Goal: Information Seeking & Learning: Find specific fact

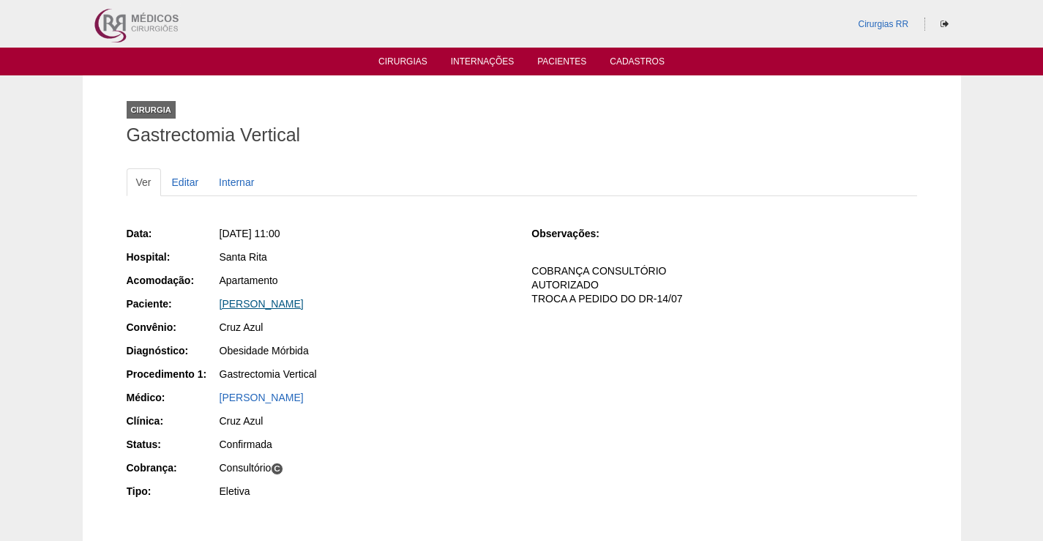
click at [288, 306] on link "[PERSON_NAME]" at bounding box center [262, 304] width 84 height 12
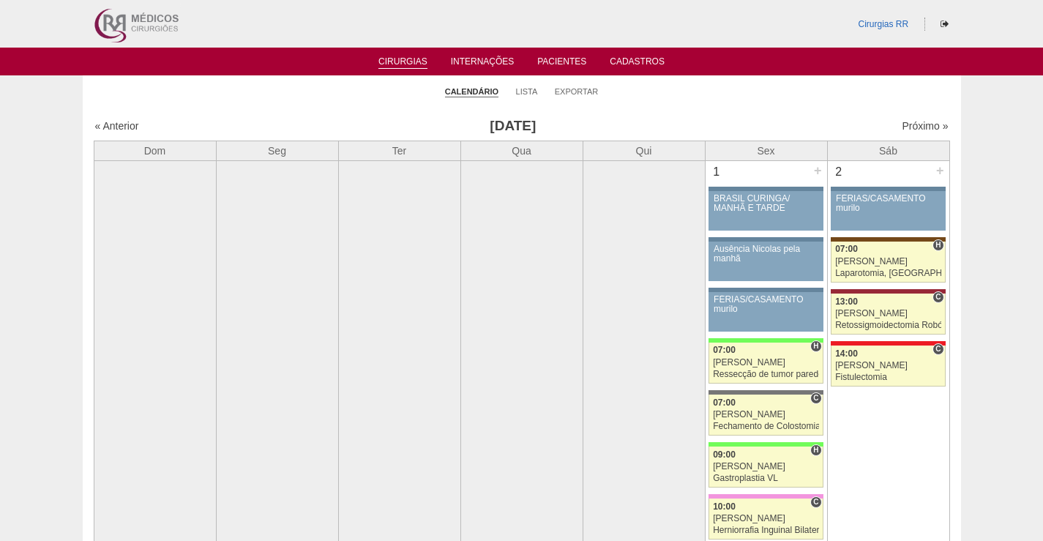
scroll to position [1684, 0]
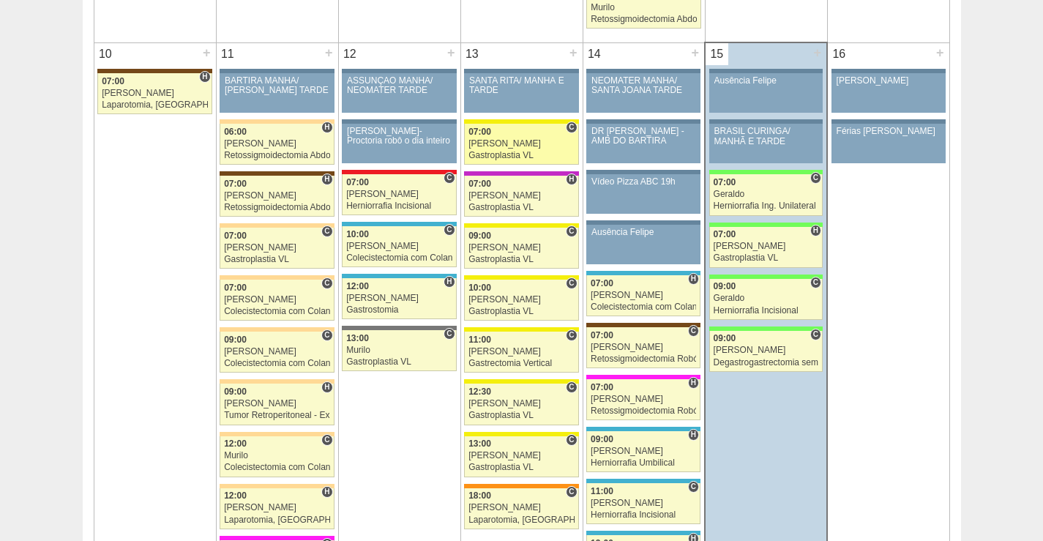
click at [544, 142] on div "[PERSON_NAME]" at bounding box center [521, 144] width 106 height 10
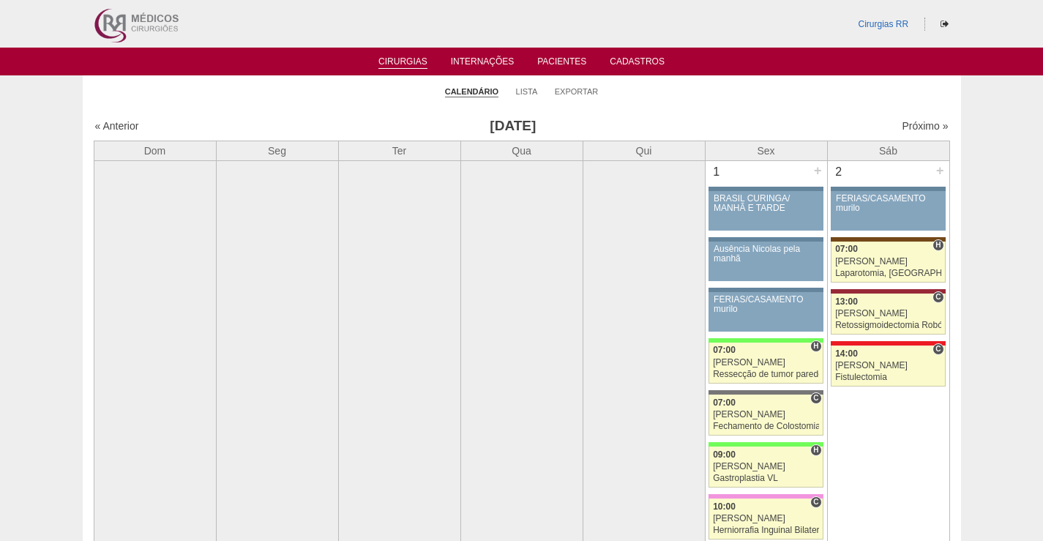
scroll to position [1684, 0]
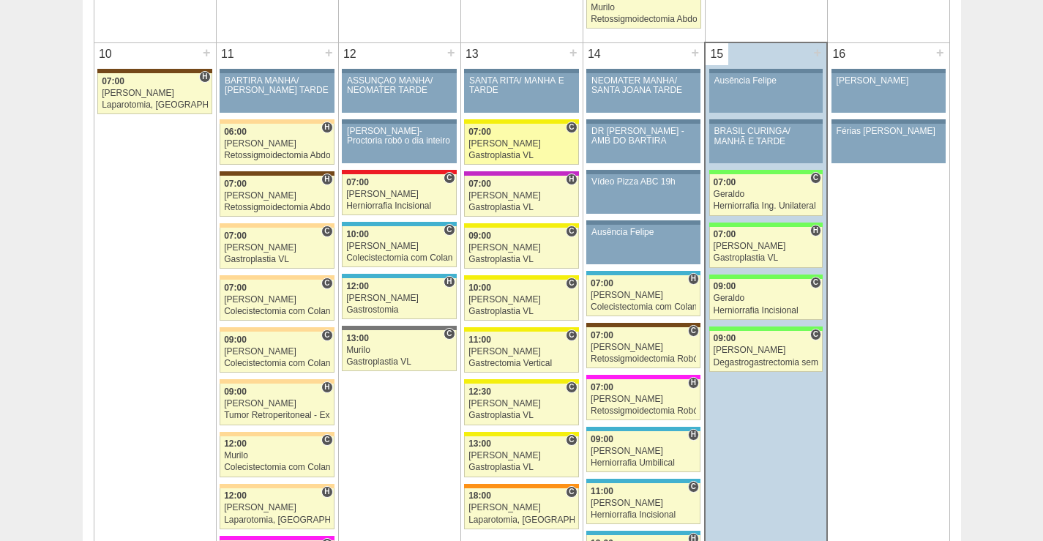
click at [520, 141] on div "[PERSON_NAME]" at bounding box center [521, 144] width 106 height 10
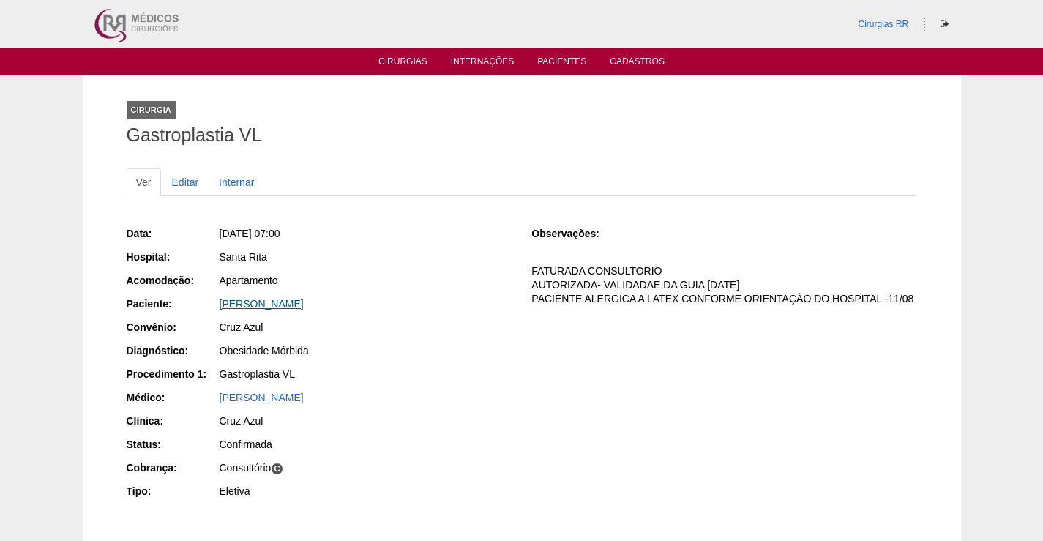
click at [304, 302] on link "[PERSON_NAME]" at bounding box center [262, 304] width 84 height 12
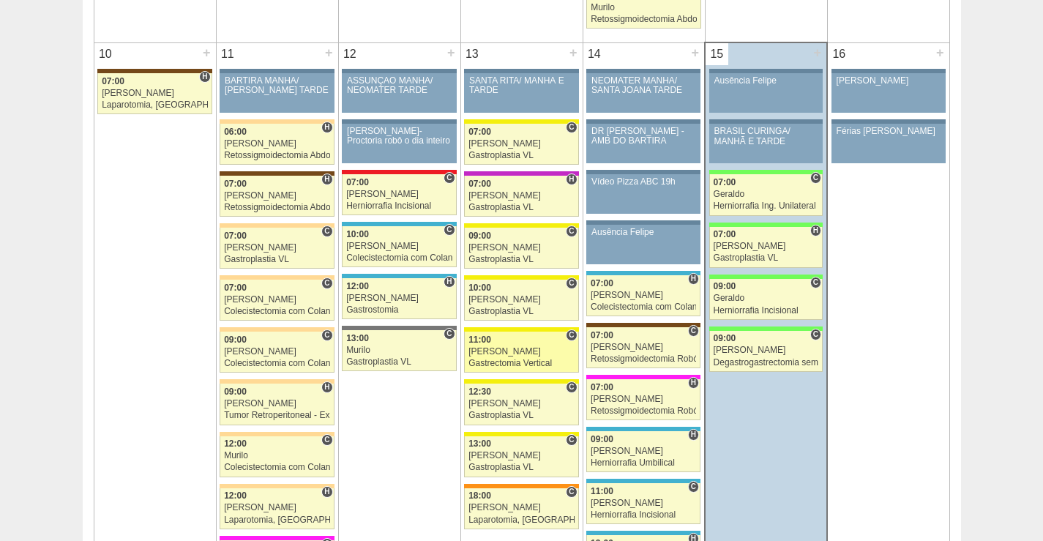
scroll to position [1684, 0]
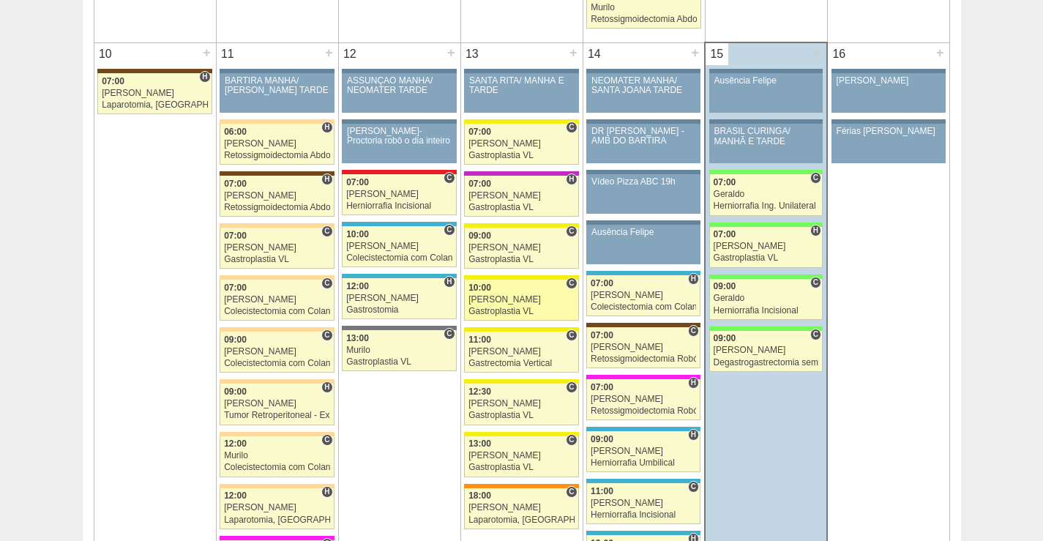
click at [532, 307] on div "Gastroplastia VL" at bounding box center [521, 312] width 106 height 10
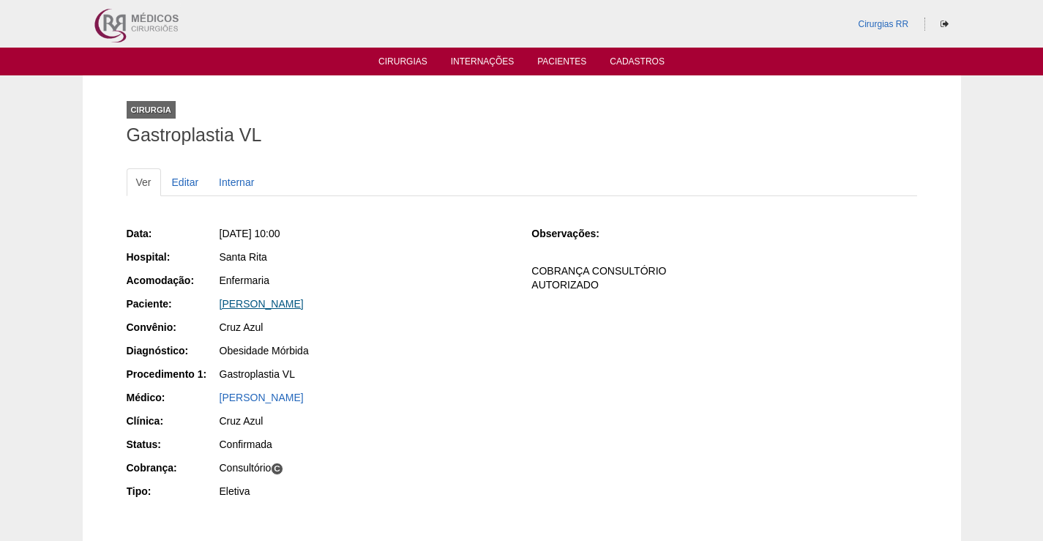
click at [302, 305] on link "[PERSON_NAME]" at bounding box center [262, 304] width 84 height 12
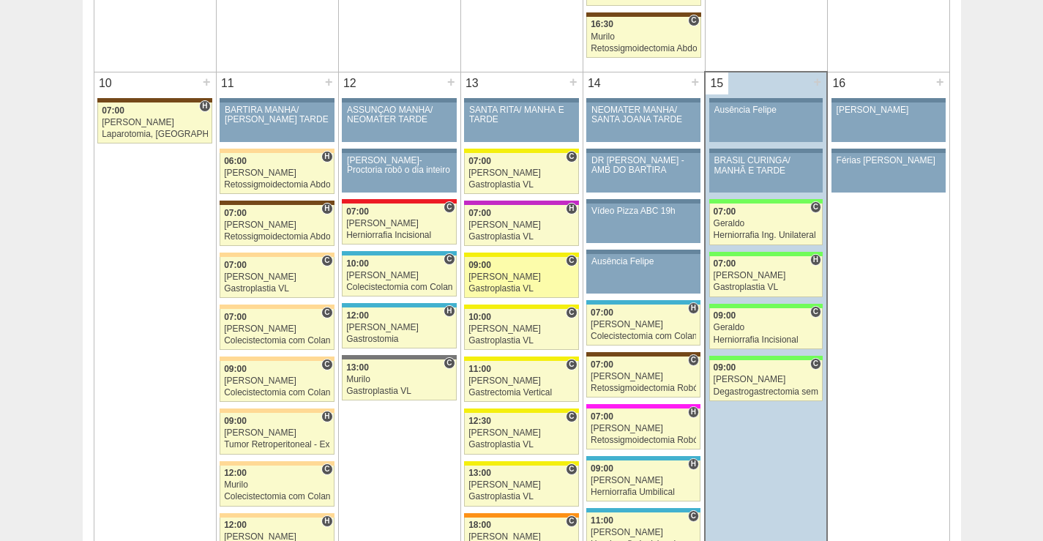
scroll to position [1757, 0]
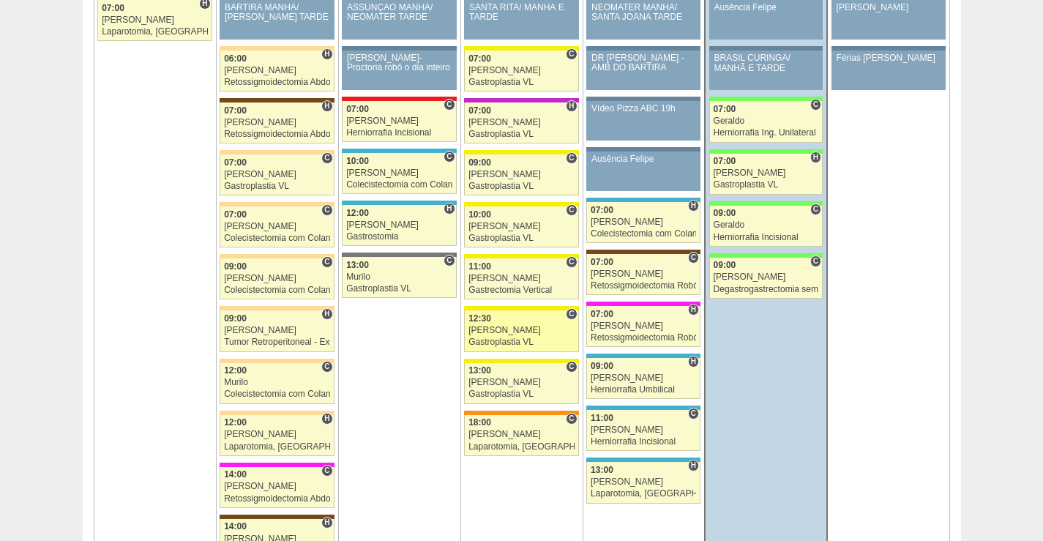
click at [531, 329] on div "[PERSON_NAME]" at bounding box center [521, 331] width 106 height 10
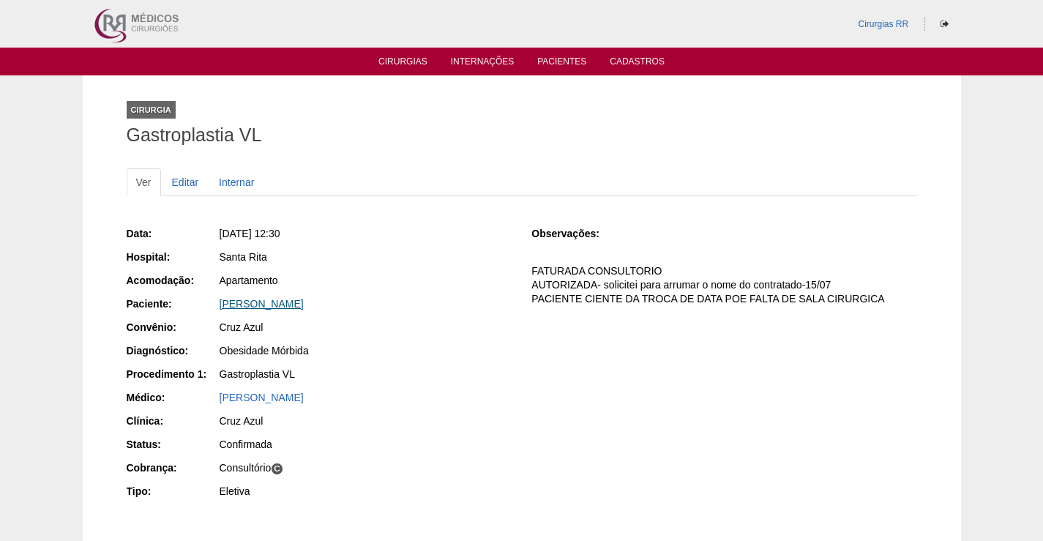
click at [295, 305] on link "[PERSON_NAME]" at bounding box center [262, 304] width 84 height 12
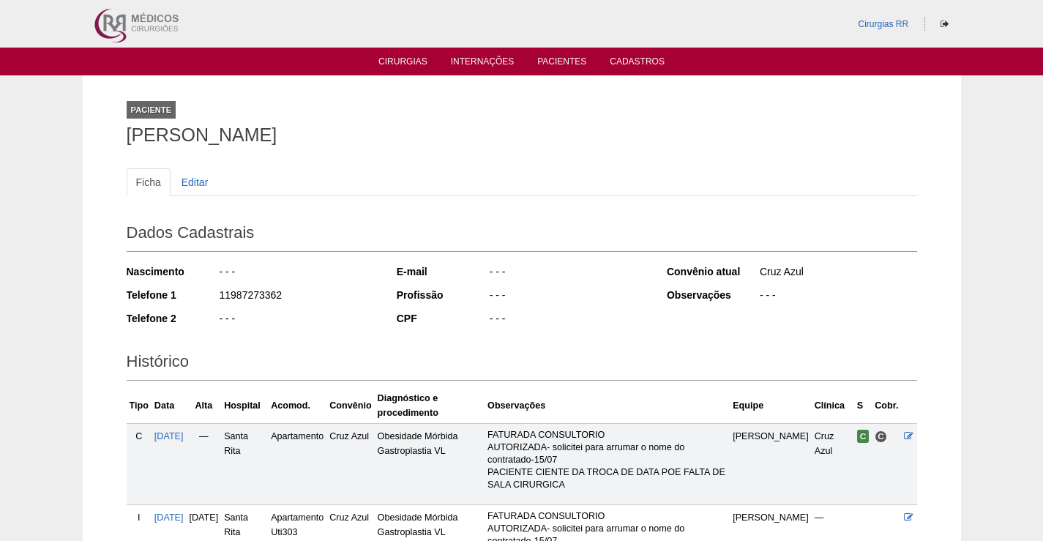
scroll to position [193, 0]
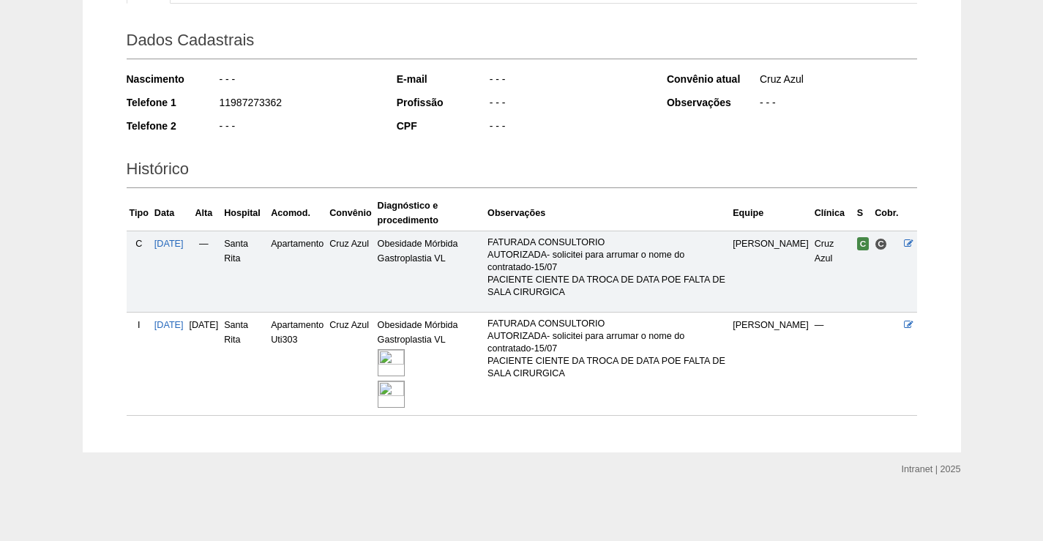
click at [405, 365] on img at bounding box center [391, 362] width 27 height 27
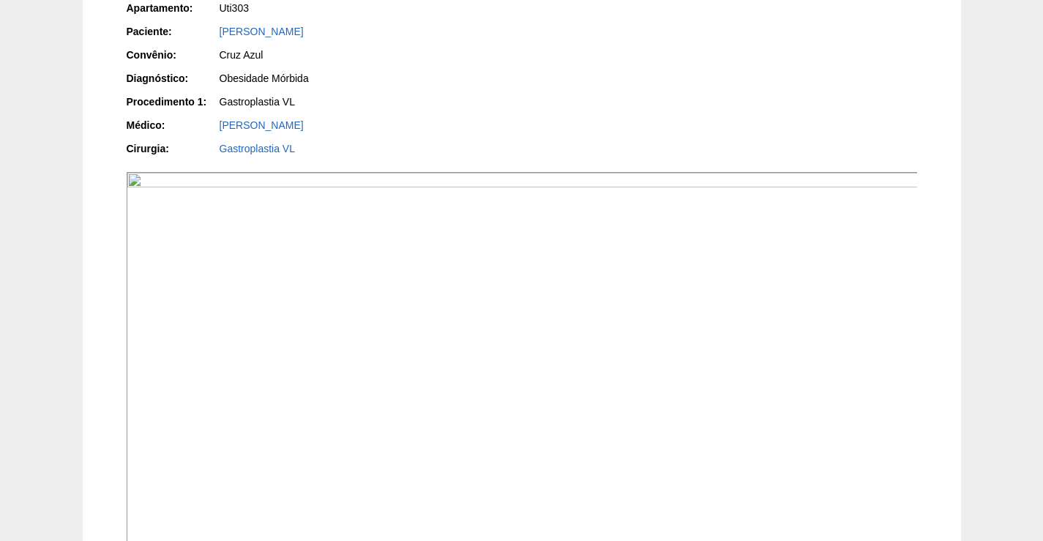
scroll to position [512, 0]
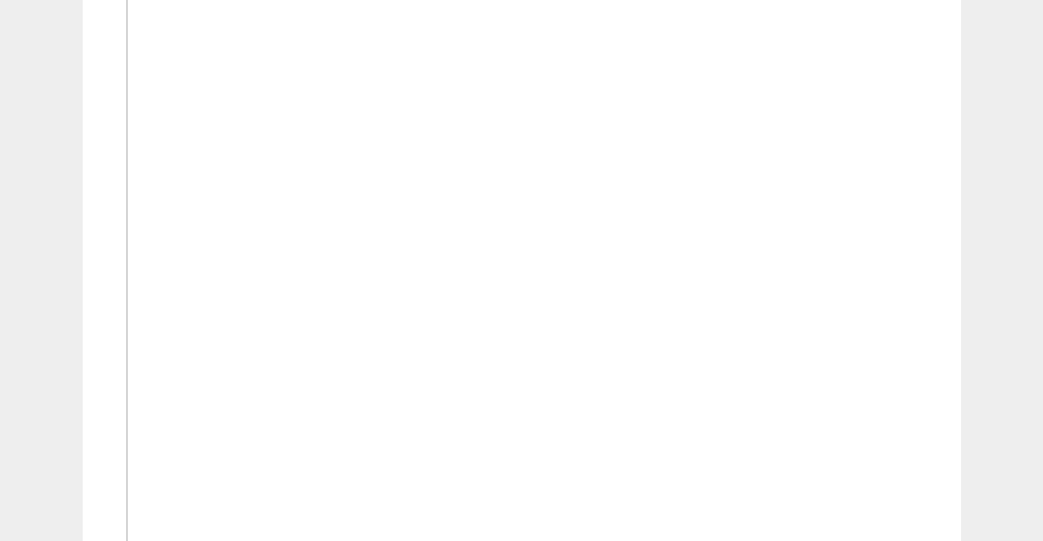
click at [657, 386] on img at bounding box center [523, 276] width 792 height 594
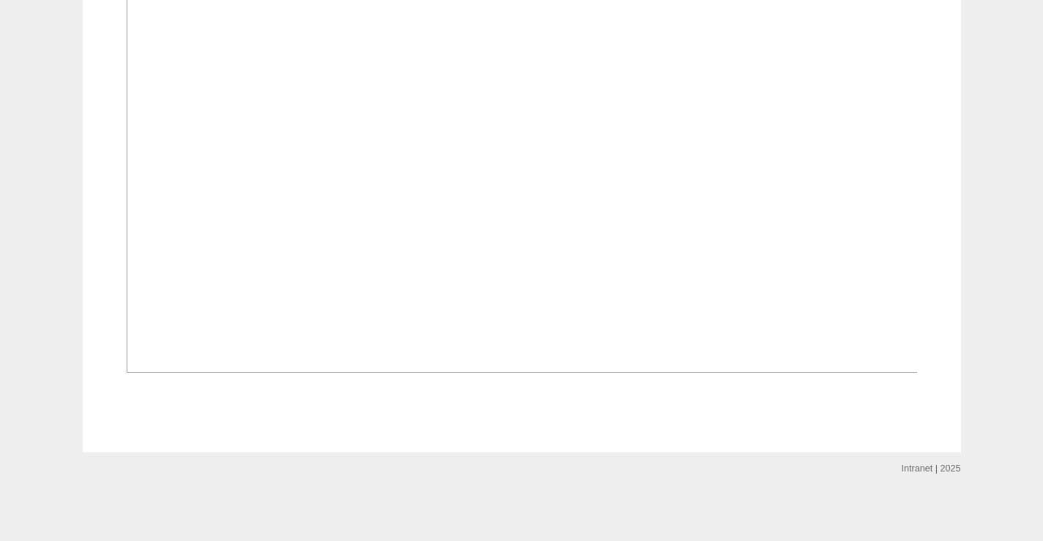
scroll to position [1830, 0]
click at [644, 321] on img at bounding box center [523, 75] width 792 height 594
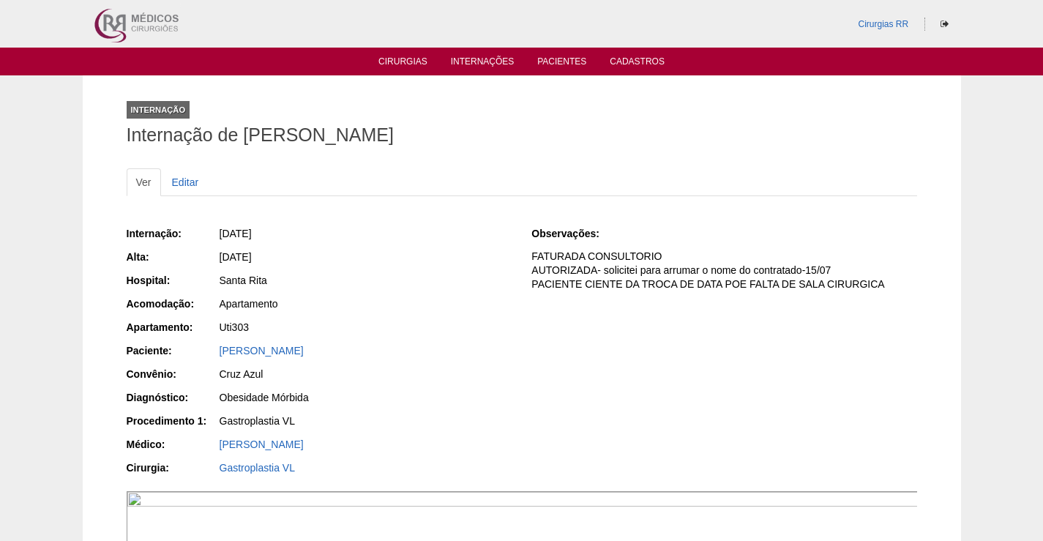
scroll to position [1830, 0]
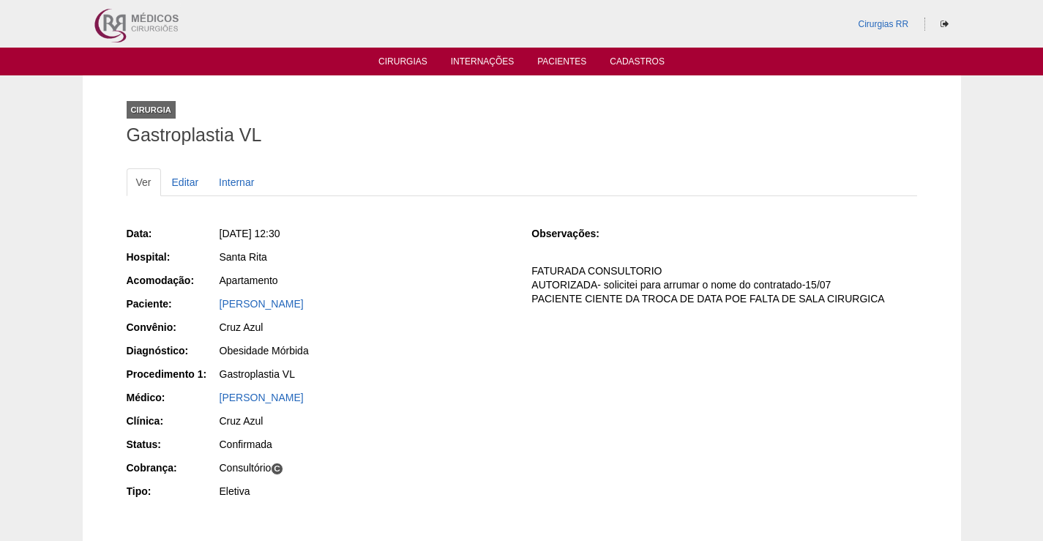
drag, startPoint x: 362, startPoint y: 309, endPoint x: 198, endPoint y: 307, distance: 164.0
click at [199, 307] on div "Paciente: Amanda Dias de Oliveira" at bounding box center [319, 305] width 385 height 18
copy div "Paciente: Amanda Dias de Oliveira"
